Goal: Transaction & Acquisition: Purchase product/service

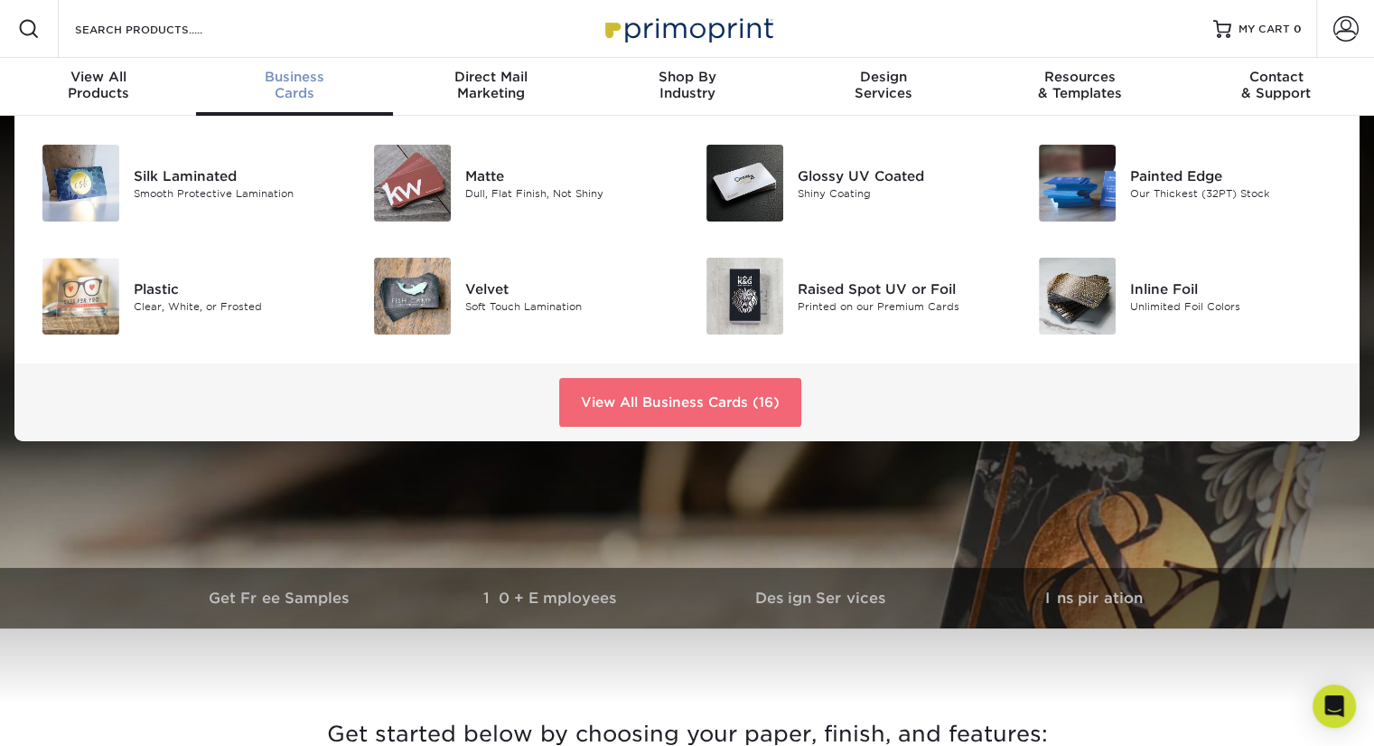
click at [625, 396] on link "View All Business Cards (16)" at bounding box center [680, 402] width 242 height 49
